Goal: Task Accomplishment & Management: Complete application form

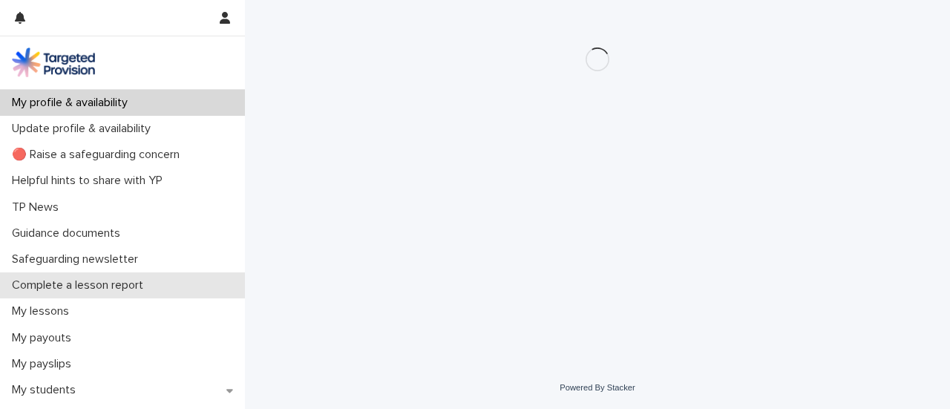
scroll to position [107, 0]
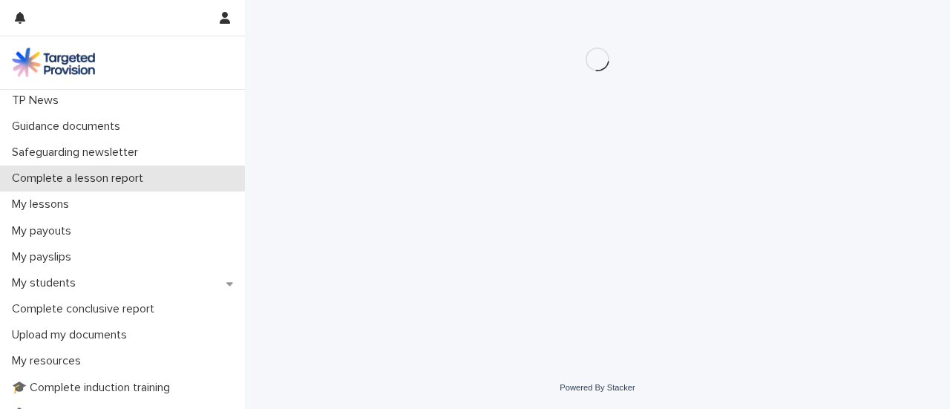
click at [142, 169] on div "Complete a lesson report" at bounding box center [122, 179] width 245 height 26
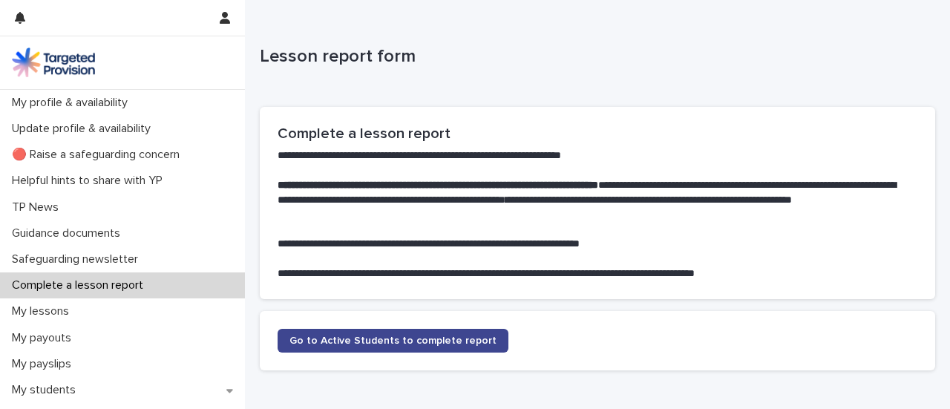
click at [396, 333] on link "Go to Active Students to complete report" at bounding box center [393, 341] width 231 height 24
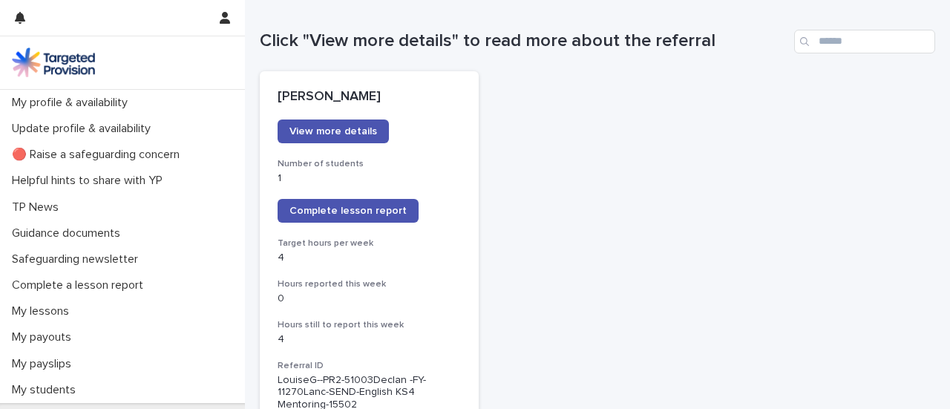
scroll to position [199, 0]
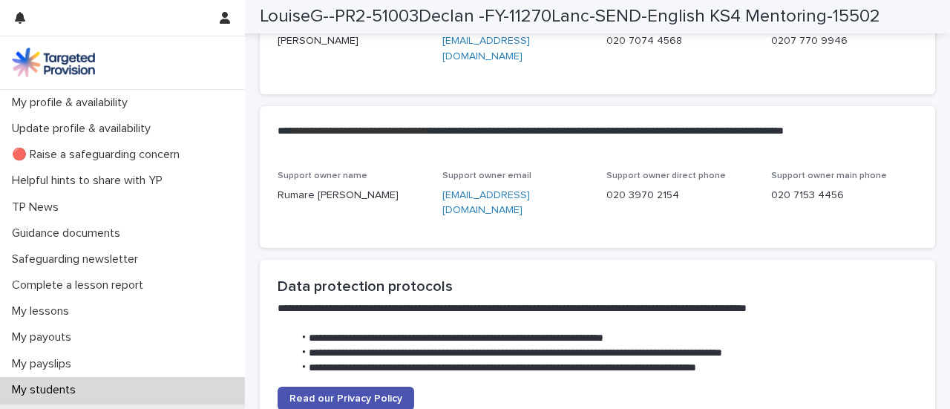
scroll to position [3638, 0]
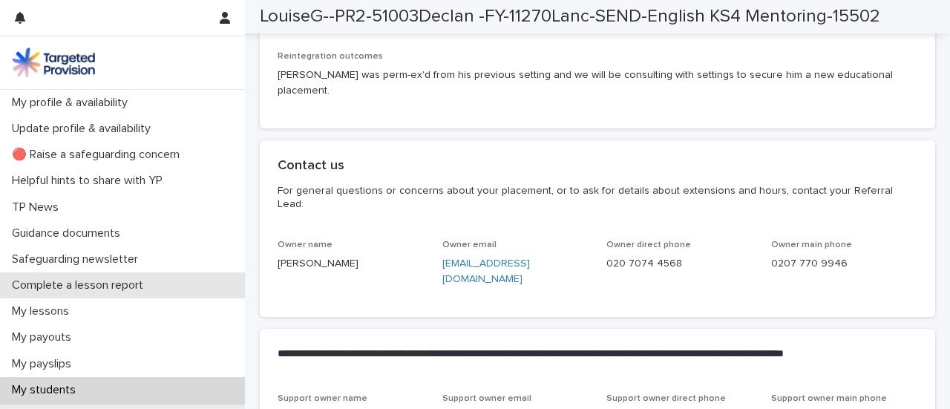
click at [109, 290] on p "Complete a lesson report" at bounding box center [80, 285] width 149 height 14
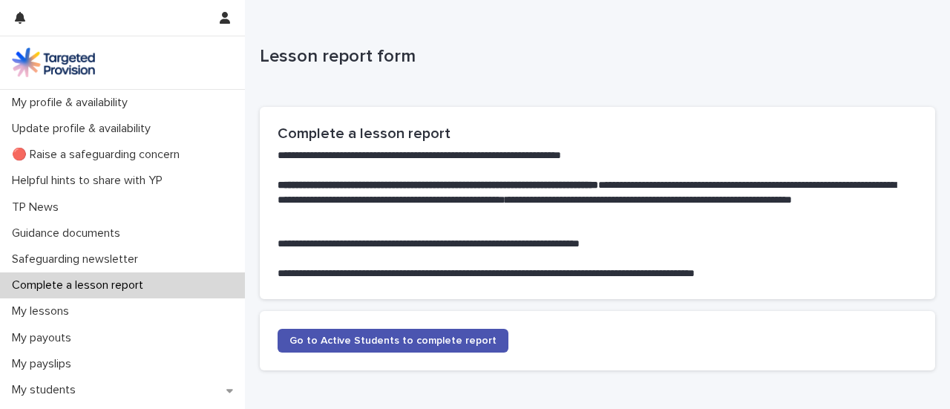
click at [343, 359] on section "Go to Active Students to complete report" at bounding box center [598, 340] width 676 height 59
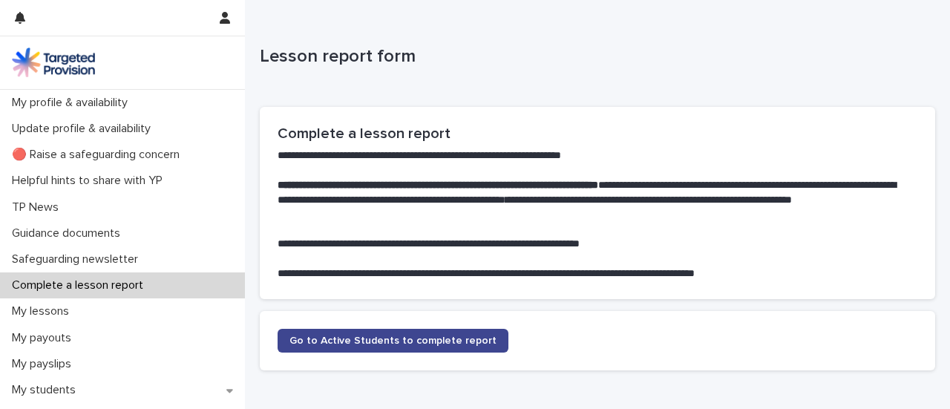
click at [343, 351] on link "Go to Active Students to complete report" at bounding box center [393, 341] width 231 height 24
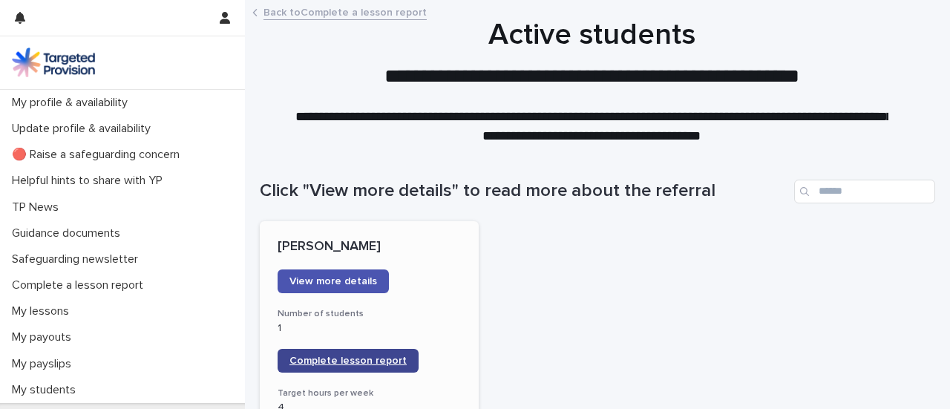
click at [360, 360] on span "Complete lesson report" at bounding box center [348, 361] width 117 height 10
